Goal: Task Accomplishment & Management: Manage account settings

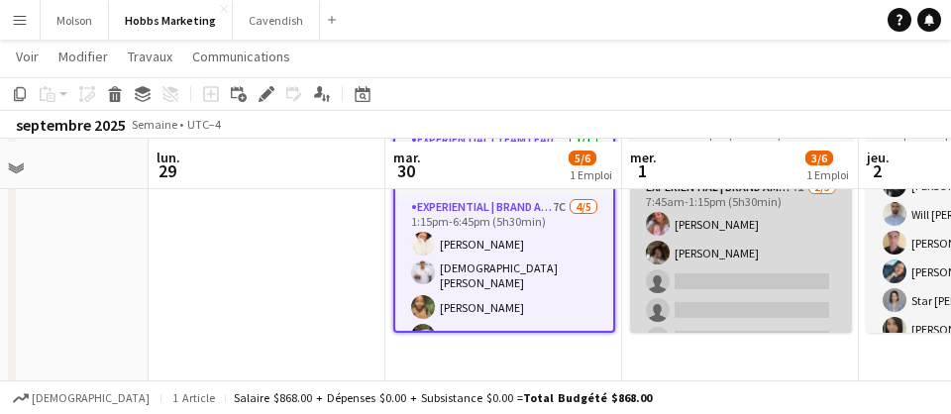
scroll to position [183, 0]
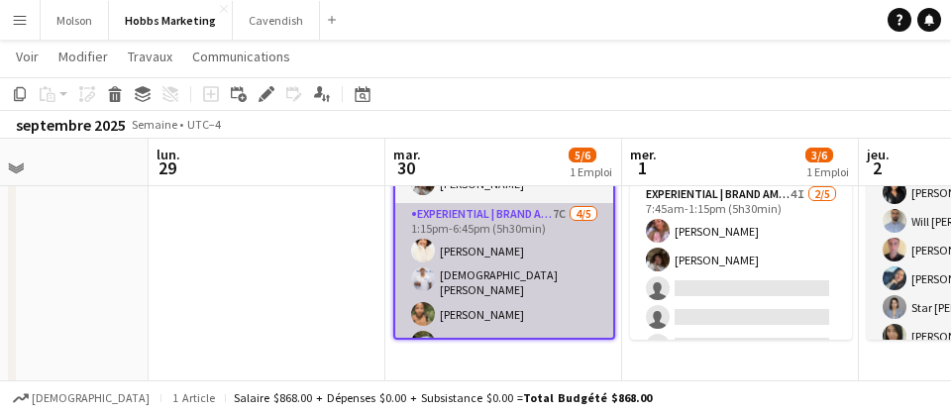
click at [545, 273] on app-card-role "Experiential | Brand Ambassador 7C [DATE] 1:15pm-6:45pm (5h30min) [PERSON_NAME]…" at bounding box center [504, 297] width 218 height 188
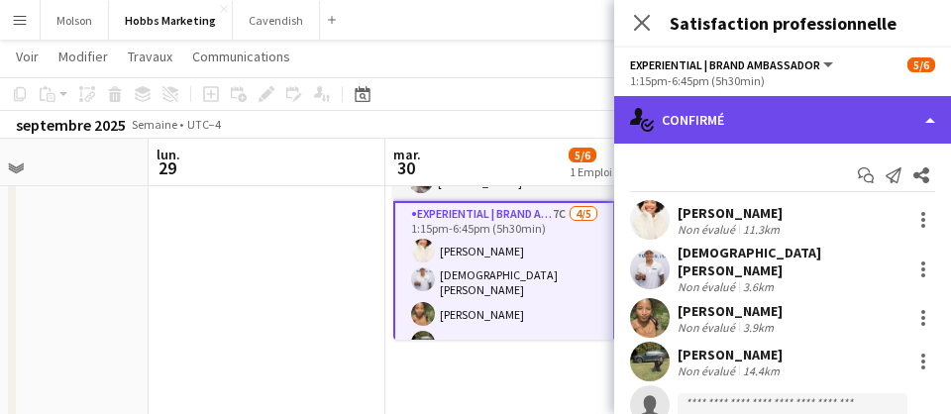
click at [737, 96] on div "single-neutral-actions-check-2 Confirmé" at bounding box center [782, 120] width 337 height 48
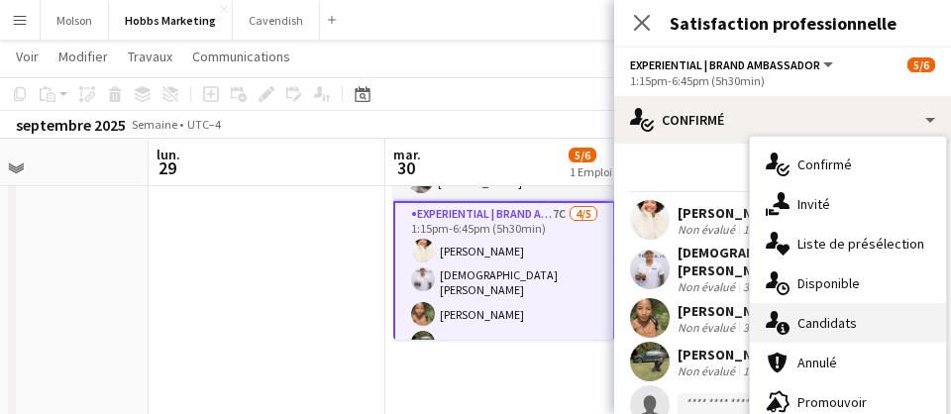
click at [837, 328] on span "Candidats" at bounding box center [826, 323] width 59 height 18
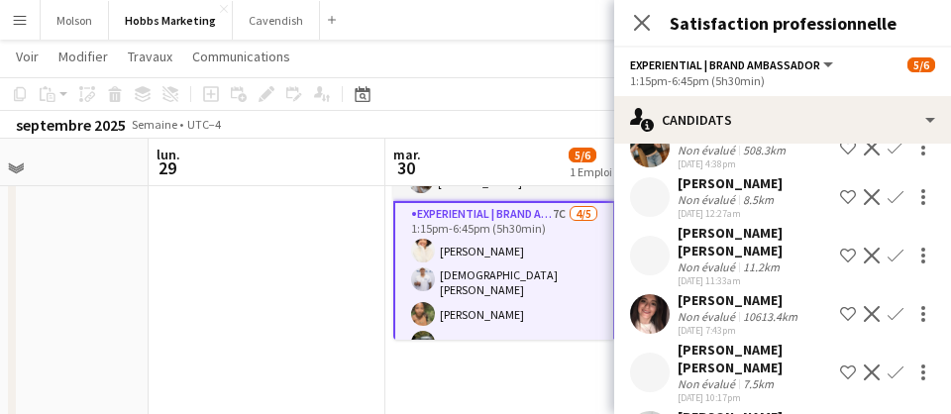
scroll to position [43, 0]
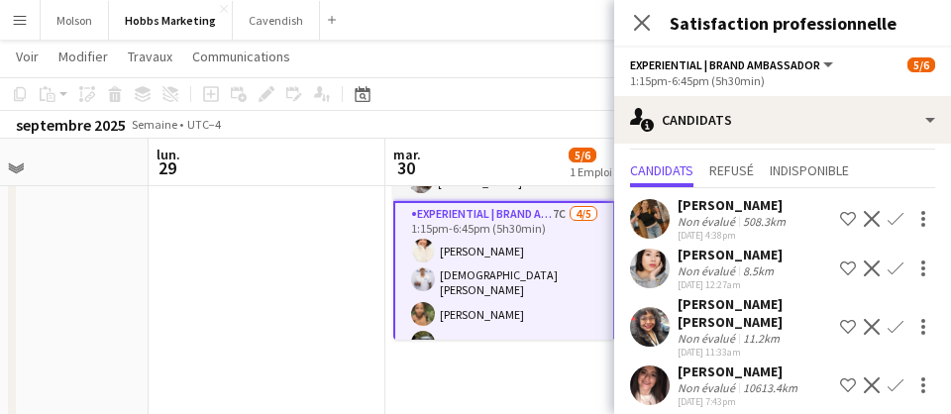
click at [511, 297] on app-card-role "Experiential | Brand Ambassador 7C [DATE] 1:15pm-6:45pm (5h30min) [PERSON_NAME]…" at bounding box center [504, 297] width 222 height 192
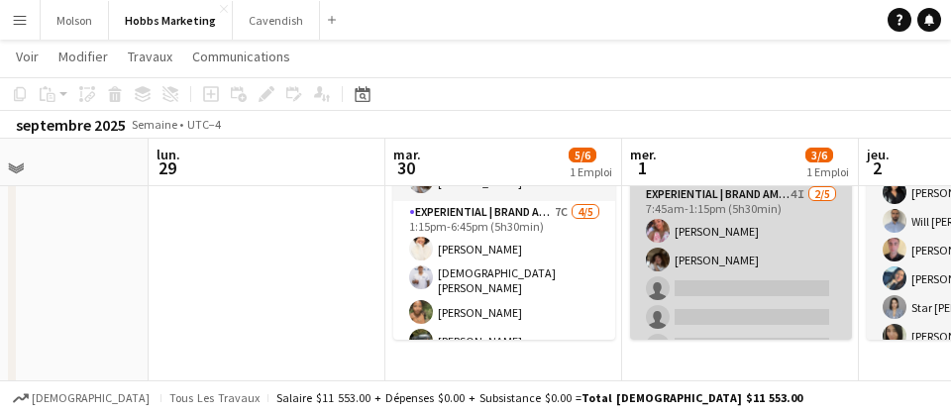
click at [714, 278] on app-card-role "Experiential | Brand Ambassador 4I [DATE] 7:45am-1:15pm (5h30min) [PERSON_NAME]…" at bounding box center [741, 274] width 222 height 182
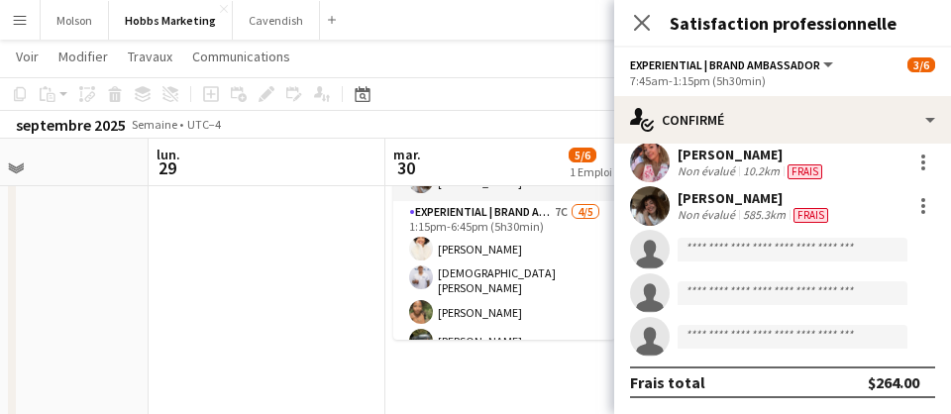
scroll to position [0, 0]
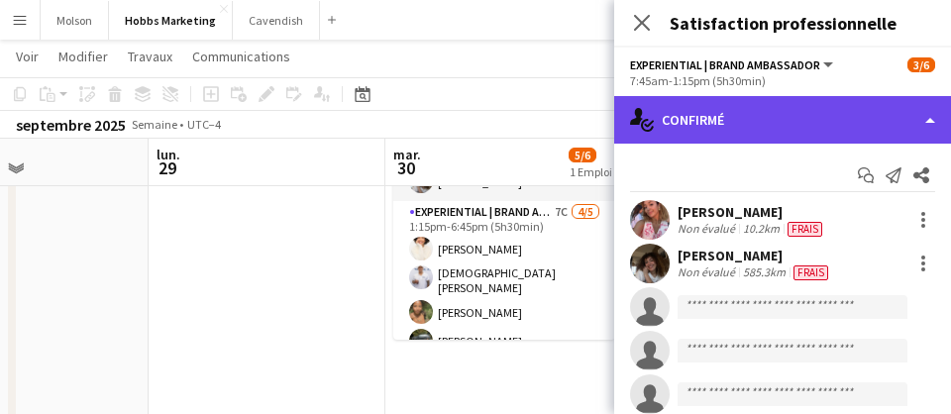
click at [713, 101] on div "single-neutral-actions-check-2 Confirmé" at bounding box center [782, 120] width 337 height 48
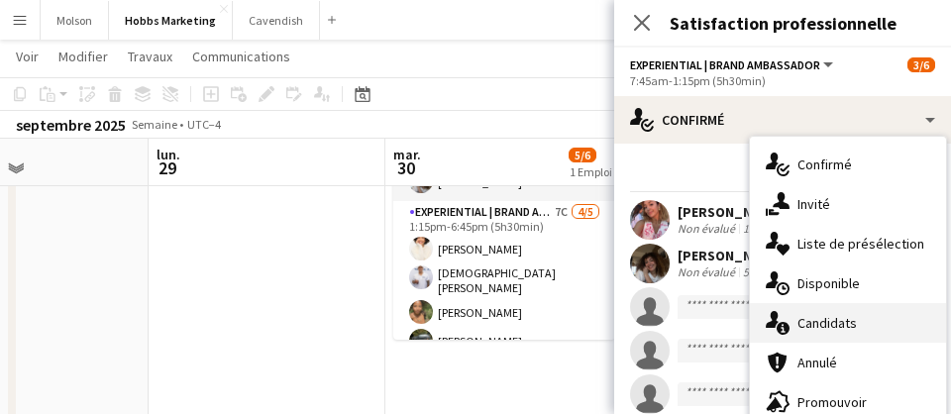
click at [840, 327] on span "Candidats" at bounding box center [826, 323] width 59 height 18
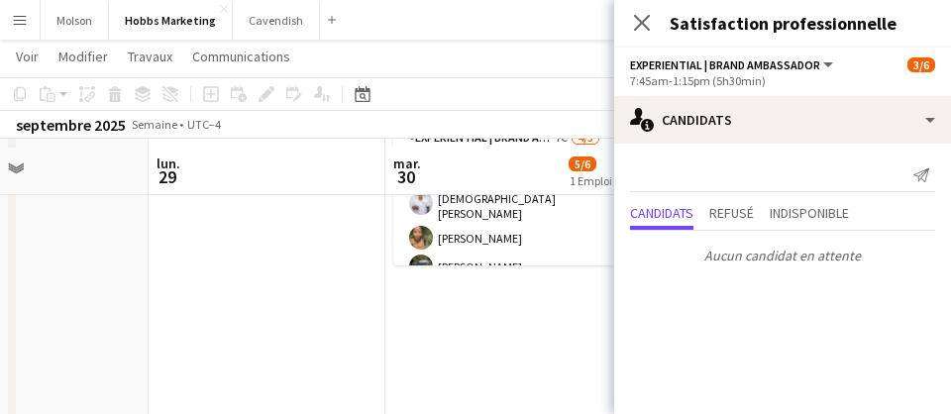
scroll to position [209, 0]
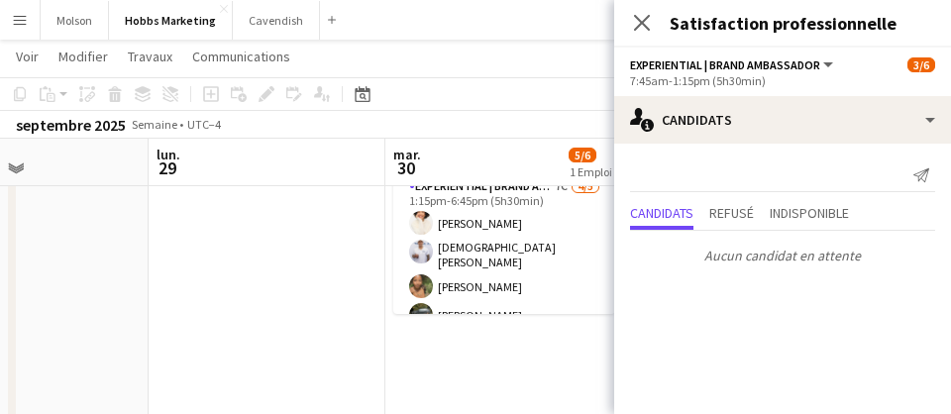
click at [536, 375] on app-date-cell "11:45am-7:45pm (8h) 5/6 Benefiber | [GEOGRAPHIC_DATA][PERSON_NAME] pin [GEOGRAP…" at bounding box center [503, 334] width 237 height 642
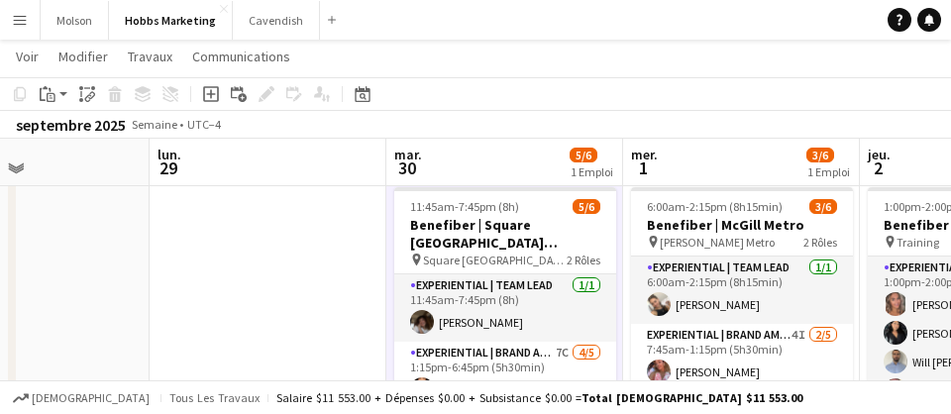
scroll to position [0, 569]
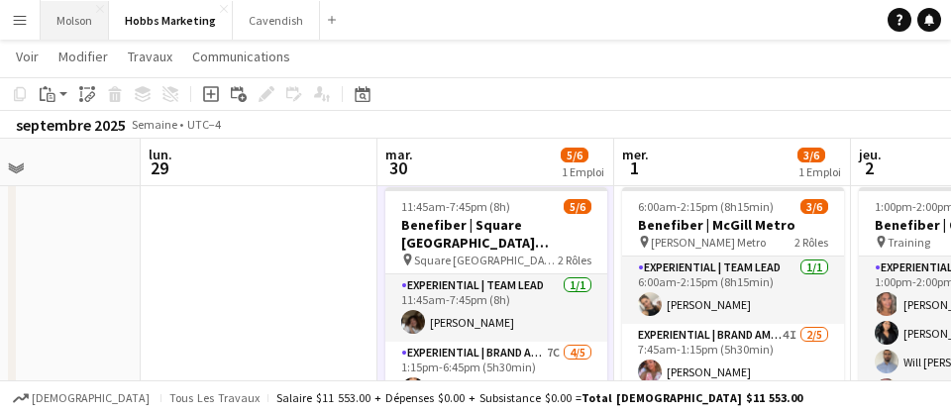
click at [71, 25] on button "Molson Fermer" at bounding box center [75, 20] width 68 height 39
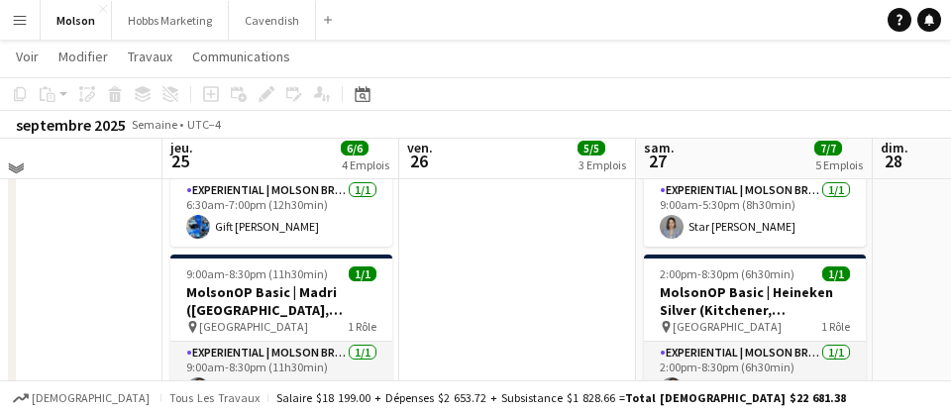
scroll to position [1588, 0]
